Goal: Check status: Check status

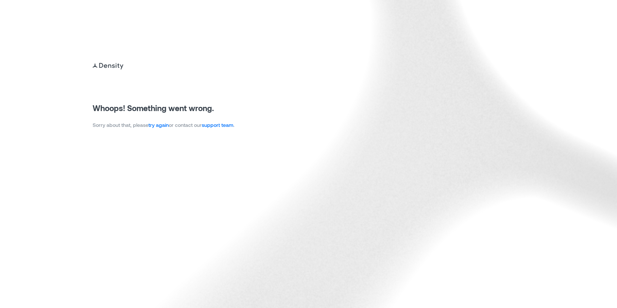
click at [164, 126] on link "try again" at bounding box center [158, 125] width 20 height 6
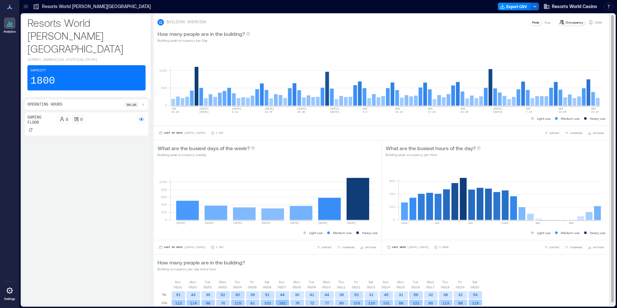
click at [594, 24] on p "Visits" at bounding box center [597, 22] width 7 height 5
